Goal: Find specific page/section: Find specific page/section

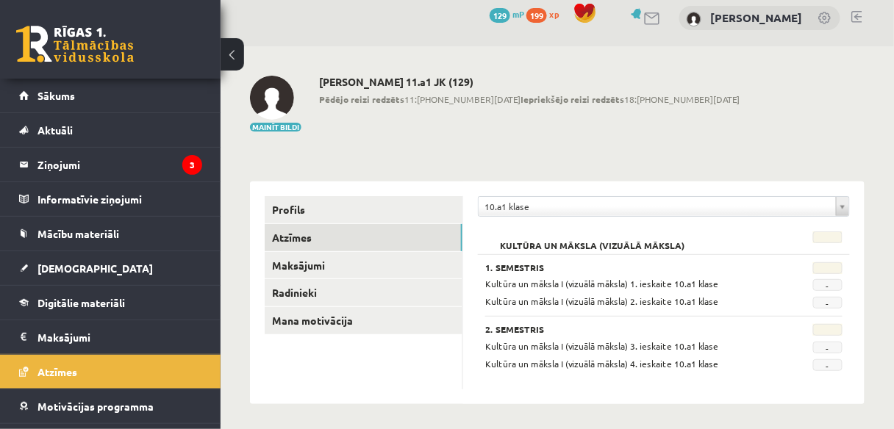
scroll to position [13, 0]
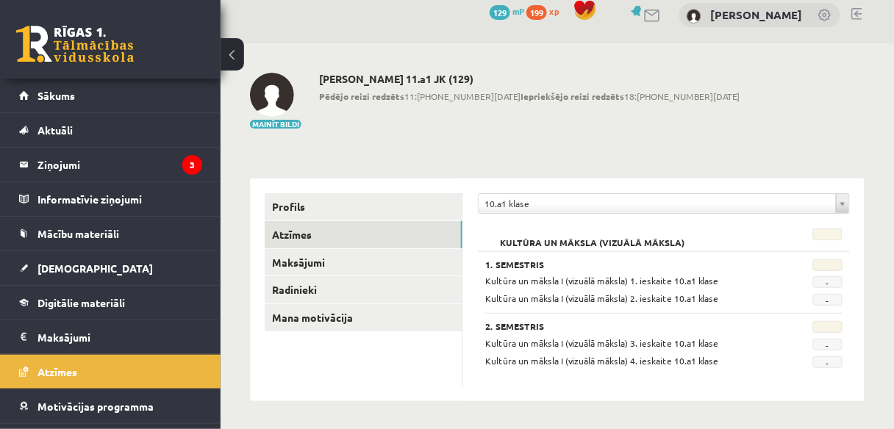
click at [828, 277] on span "-" at bounding box center [827, 282] width 29 height 12
drag, startPoint x: 654, startPoint y: 282, endPoint x: 629, endPoint y: 282, distance: 25.7
click at [653, 282] on span "Kultūra un māksla I (vizuālā māksla) 1. ieskaite 10.a1 klase" at bounding box center [602, 281] width 234 height 12
click at [560, 282] on span "Kultūra un māksla I (vizuālā māksla) 1. ieskaite 10.a1 klase" at bounding box center [602, 281] width 234 height 12
click at [504, 282] on span "Kultūra un māksla I (vizuālā māksla) 1. ieskaite 10.a1 klase" at bounding box center [602, 281] width 234 height 12
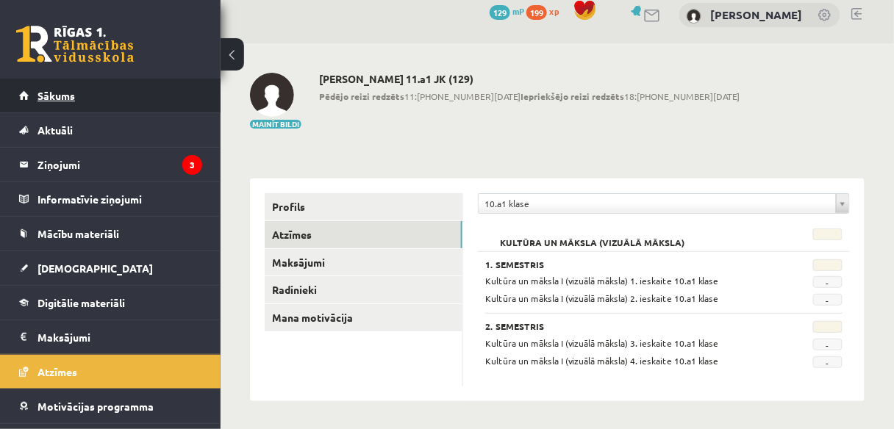
click at [96, 103] on link "Sākums" at bounding box center [110, 96] width 183 height 34
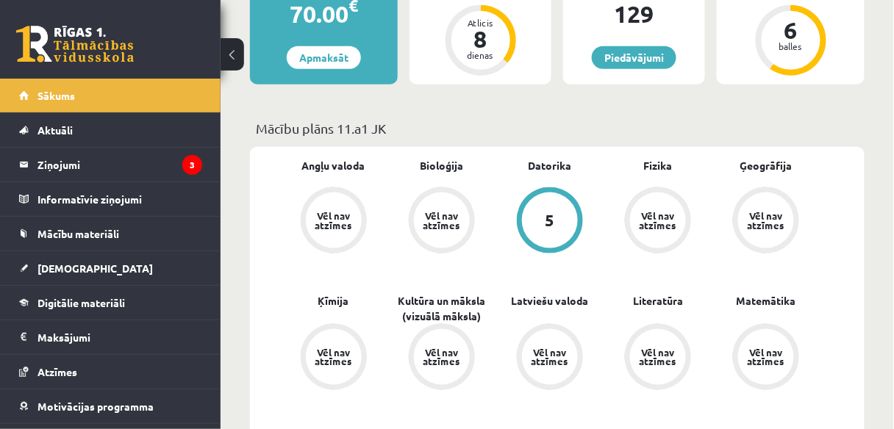
scroll to position [412, 0]
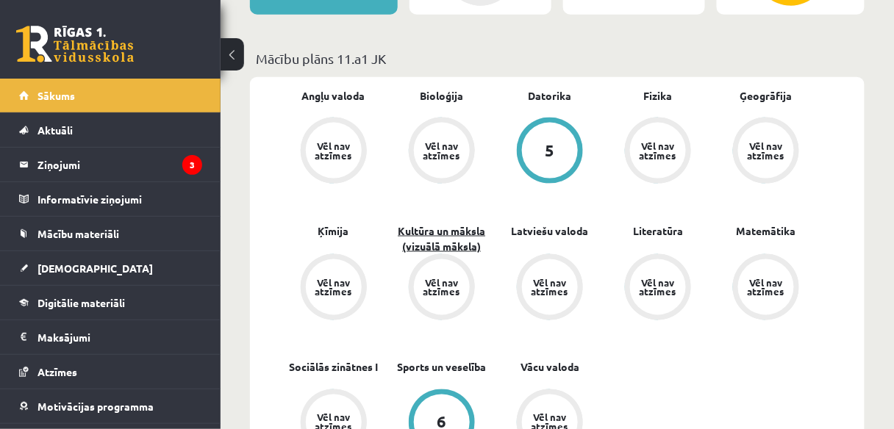
click at [464, 254] on link "Kultūra un māksla (vizuālā māksla)" at bounding box center [442, 239] width 108 height 31
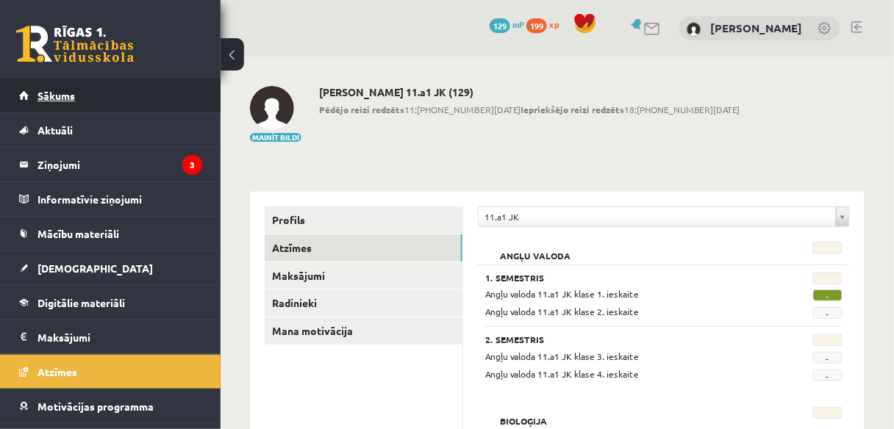
click at [98, 97] on link "Sākums" at bounding box center [110, 96] width 183 height 34
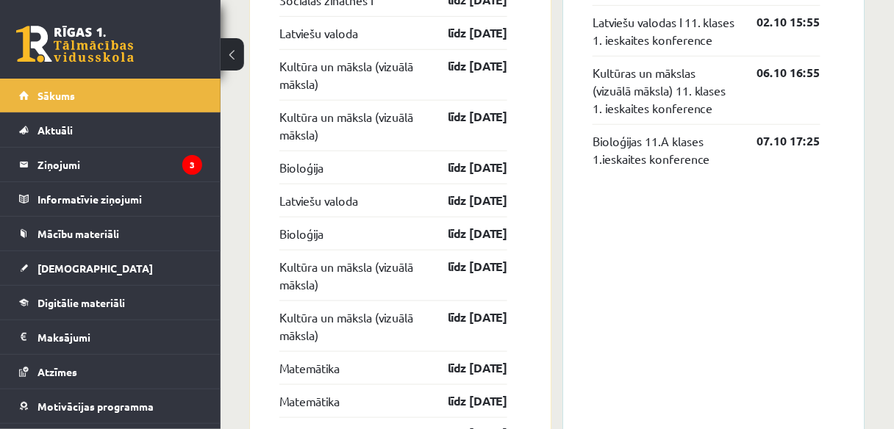
scroll to position [1706, 0]
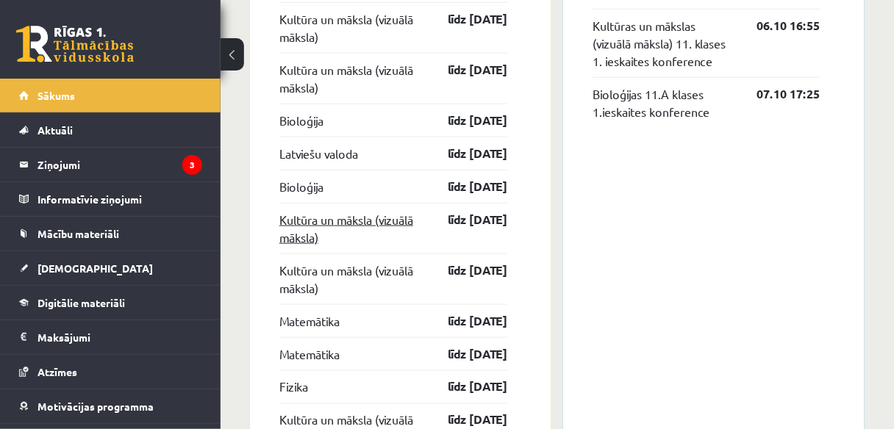
click at [371, 221] on link "Kultūra un māksla (vizuālā māksla)" at bounding box center [350, 228] width 143 height 35
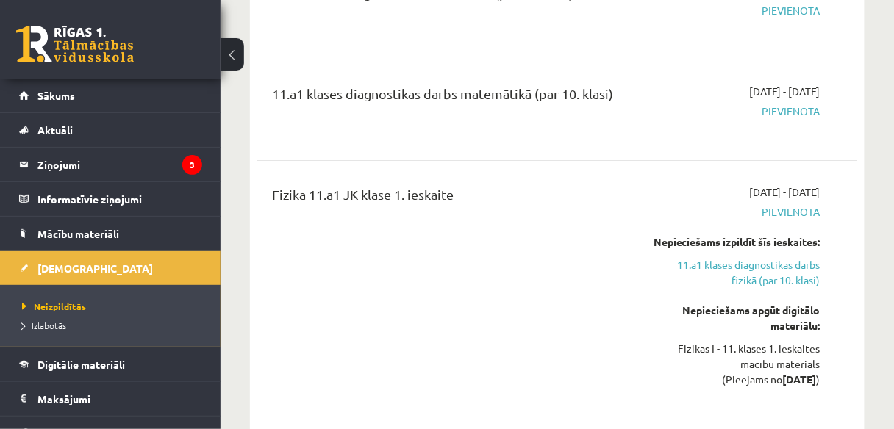
scroll to position [3941, 0]
